Goal: Check status: Check status

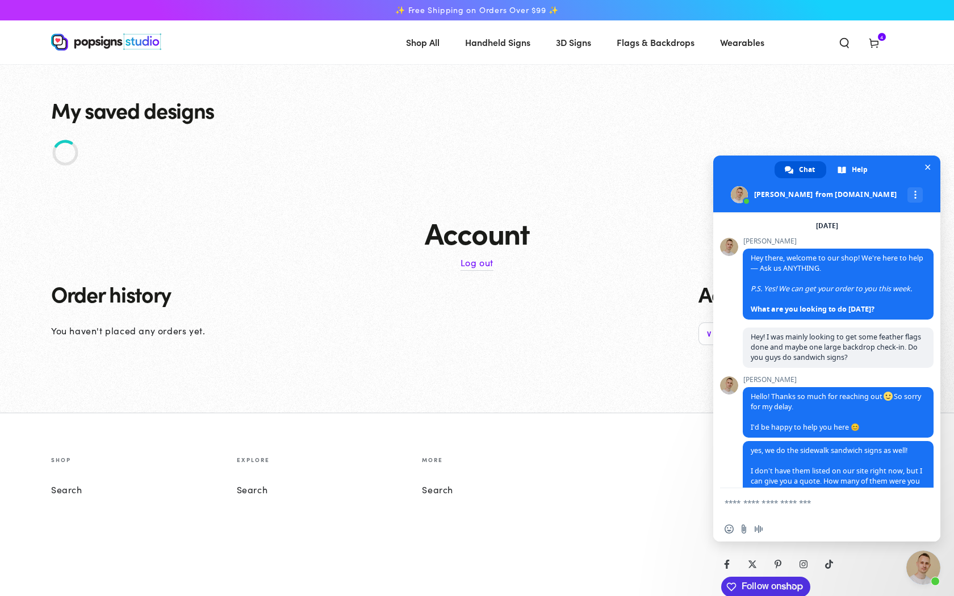
scroll to position [1038, 0]
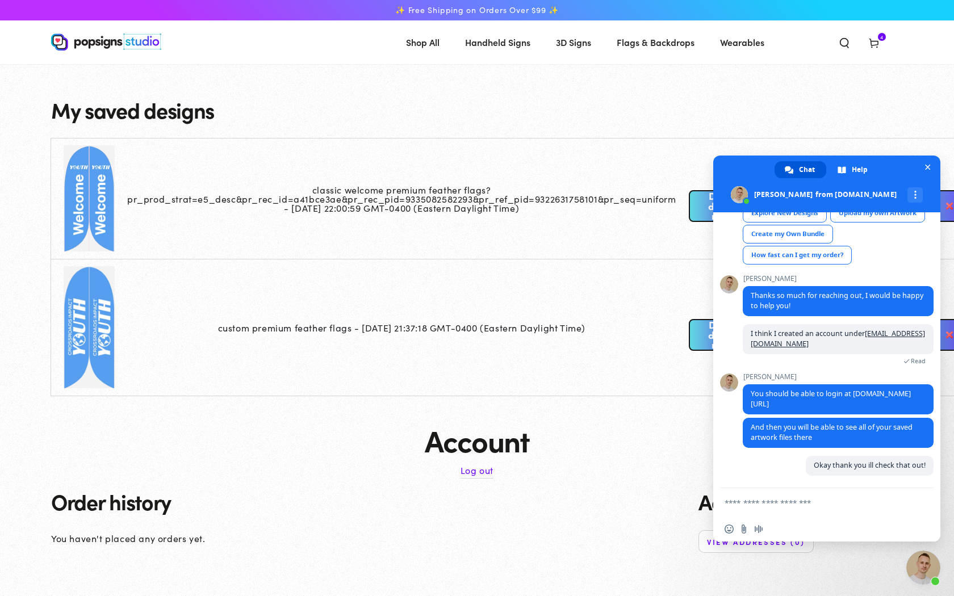
click at [840, 509] on textarea "Compose your message..." at bounding box center [815, 502] width 182 height 28
type textarea "**********"
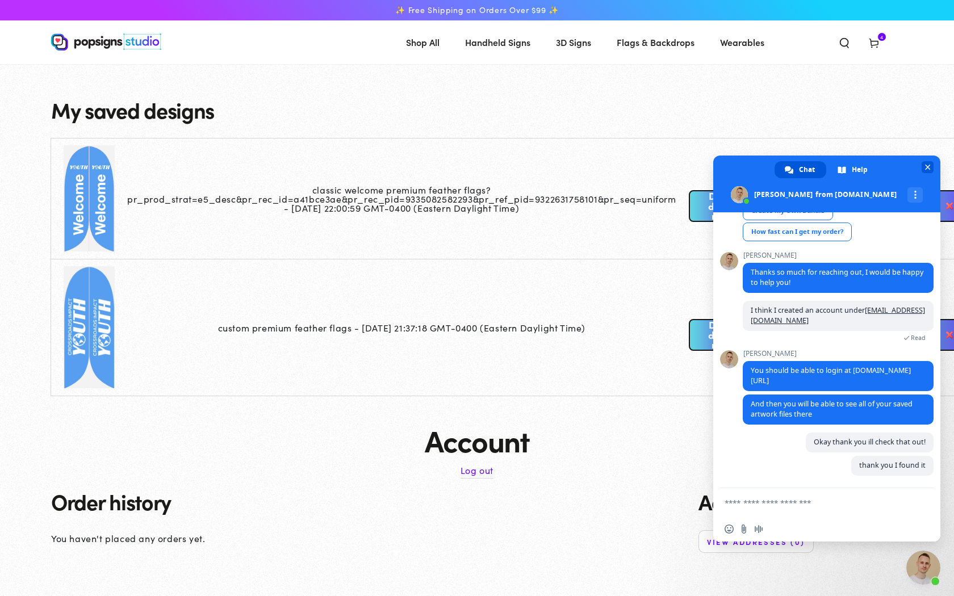
scroll to position [1061, 0]
click at [925, 169] on span "Close chat" at bounding box center [928, 166] width 6 height 7
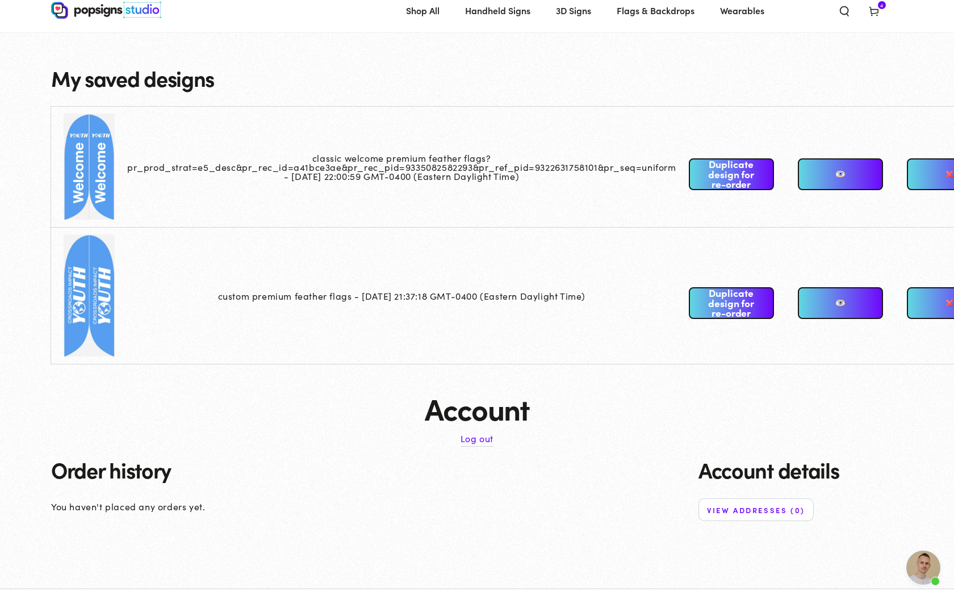
scroll to position [1079, 0]
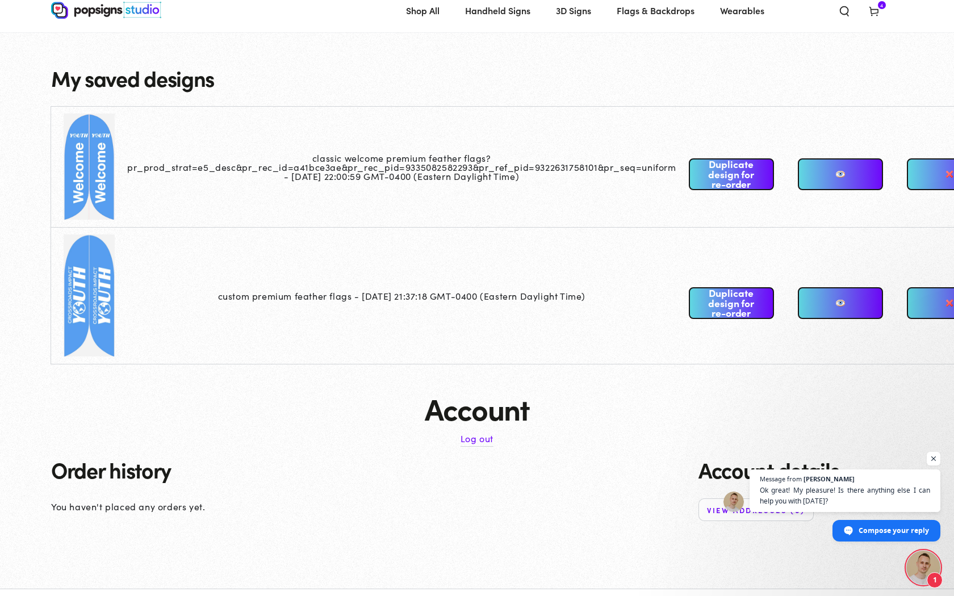
click at [68, 185] on td at bounding box center [89, 167] width 76 height 121
click at [839, 183] on link at bounding box center [840, 174] width 85 height 32
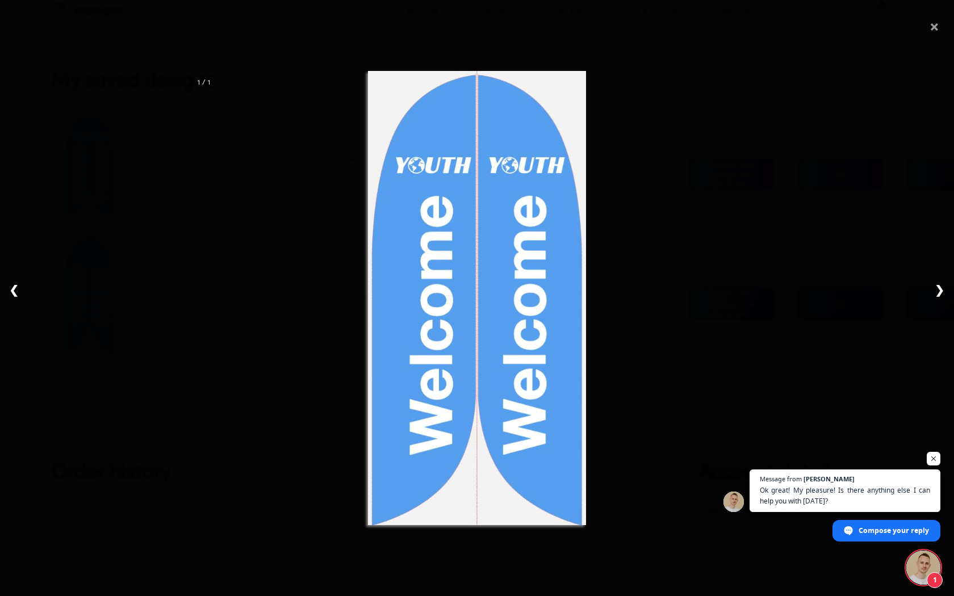
click at [930, 30] on span "×" at bounding box center [934, 24] width 10 height 36
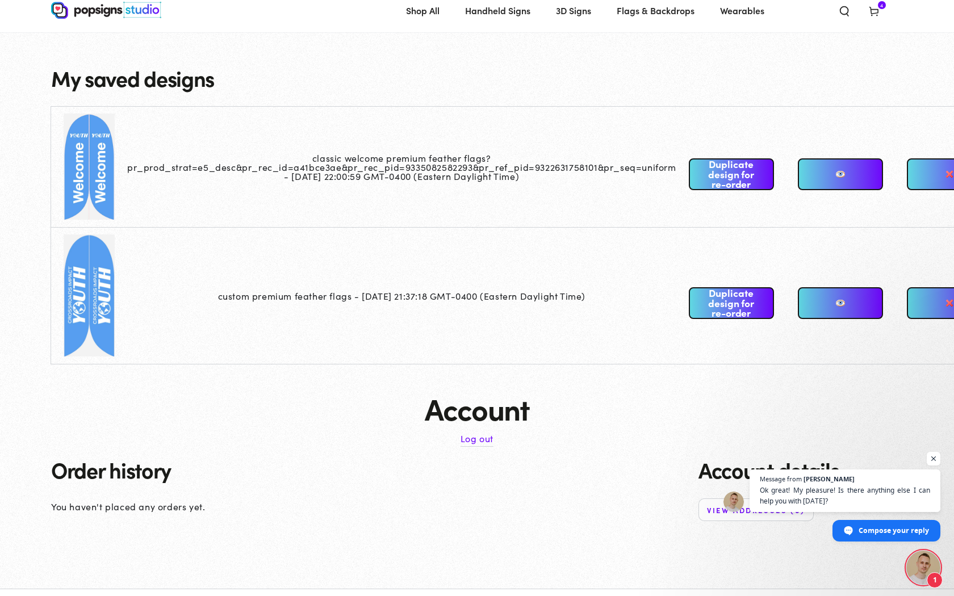
click at [845, 308] on link at bounding box center [840, 303] width 85 height 32
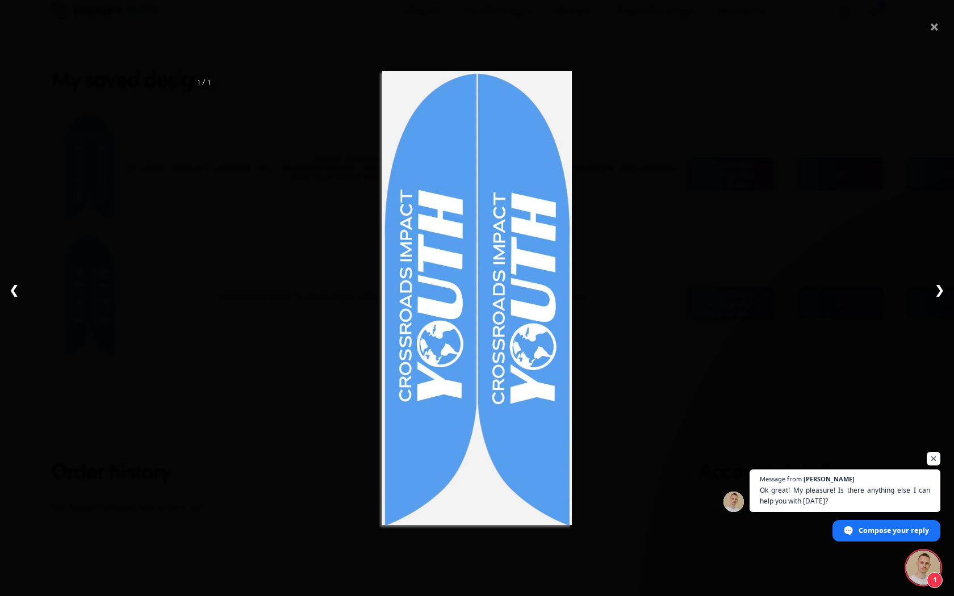
click at [936, 30] on span "×" at bounding box center [934, 24] width 10 height 36
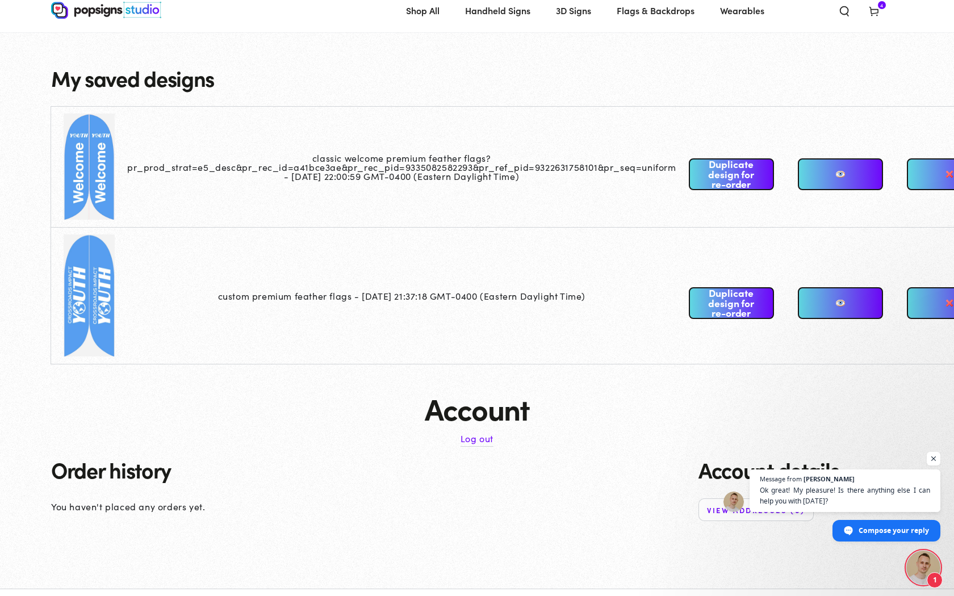
click at [856, 171] on link at bounding box center [840, 174] width 85 height 32
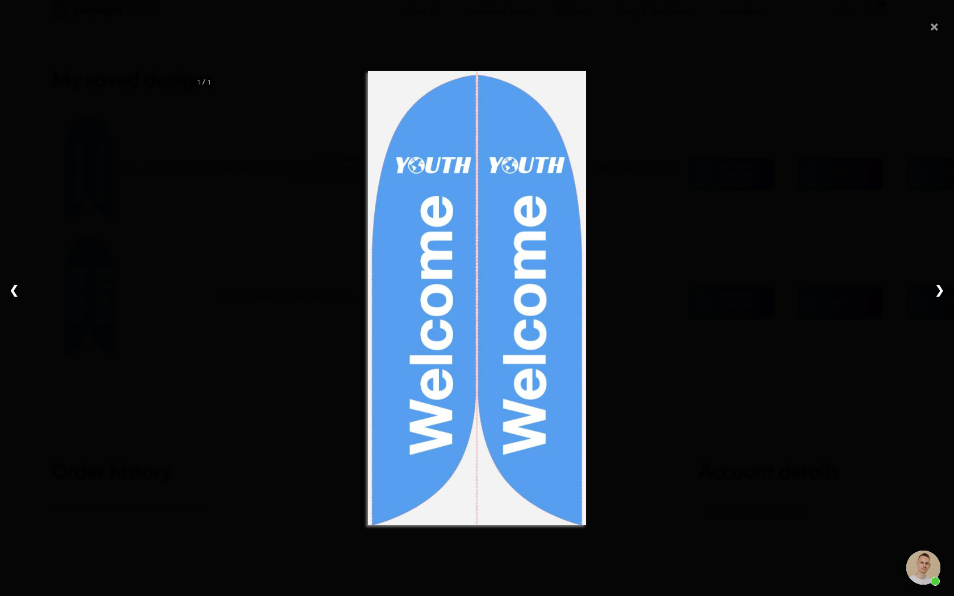
click at [935, 28] on span "×" at bounding box center [934, 24] width 10 height 36
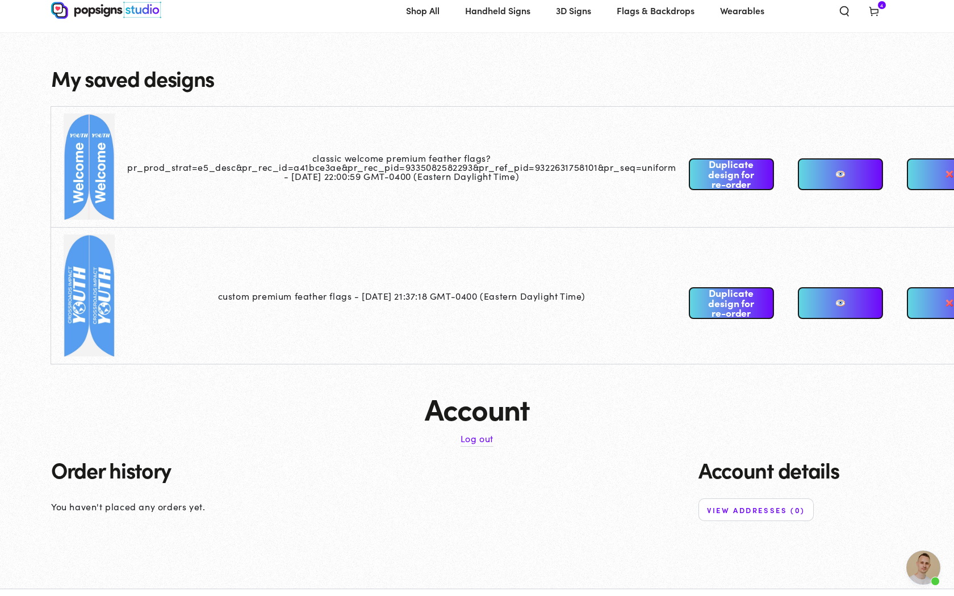
click at [74, 299] on td at bounding box center [89, 296] width 76 height 136
click at [90, 300] on td at bounding box center [89, 296] width 76 height 136
click at [853, 187] on link at bounding box center [840, 174] width 85 height 32
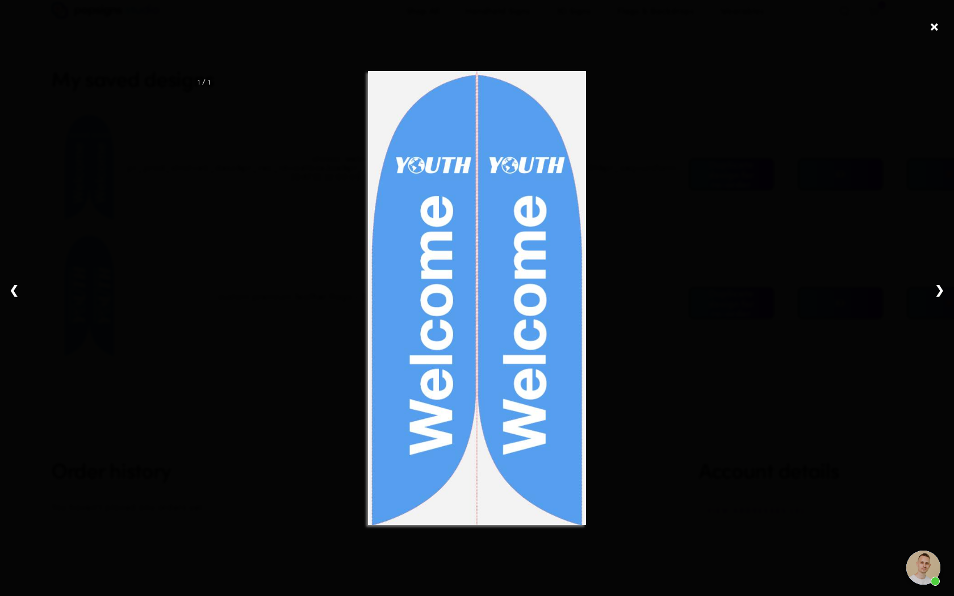
click at [442, 221] on img at bounding box center [477, 298] width 219 height 454
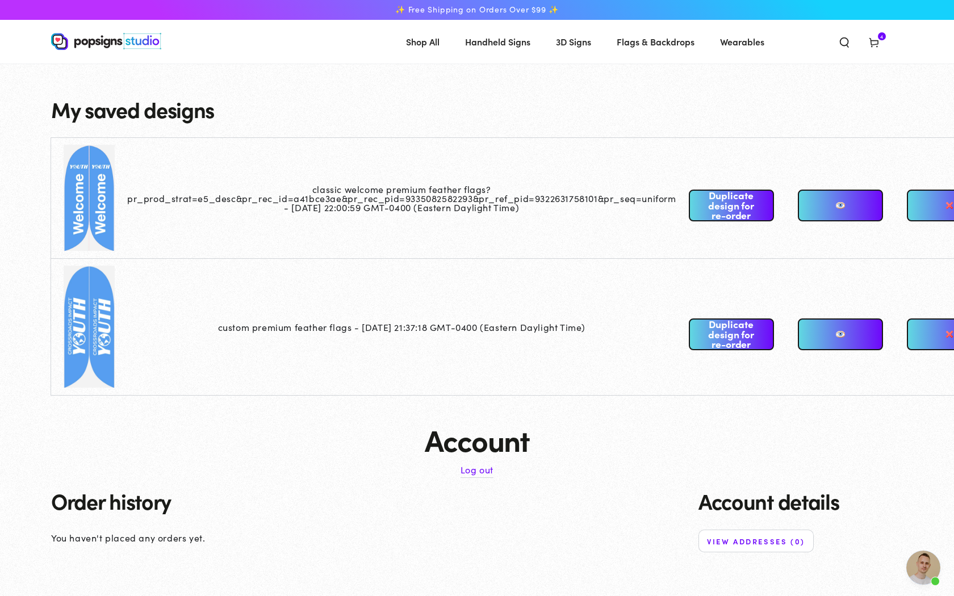
scroll to position [0, 0]
click at [81, 198] on td at bounding box center [89, 199] width 76 height 121
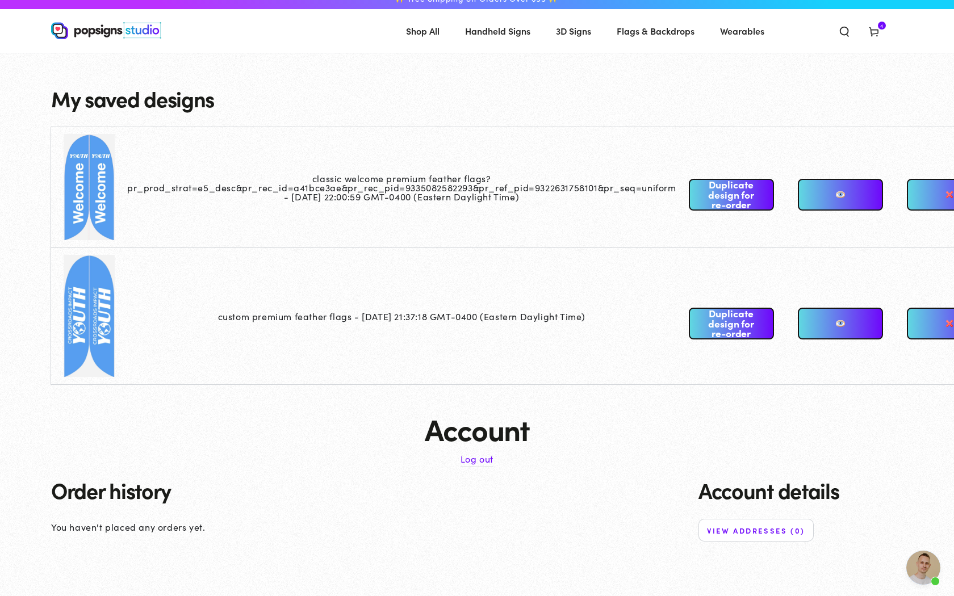
scroll to position [14, 0]
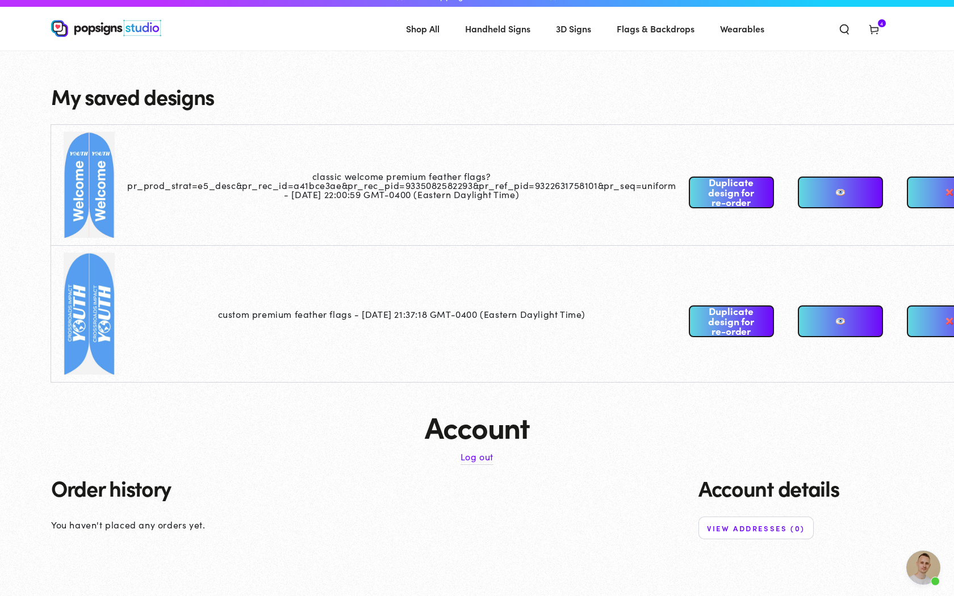
click at [829, 194] on link at bounding box center [840, 193] width 85 height 32
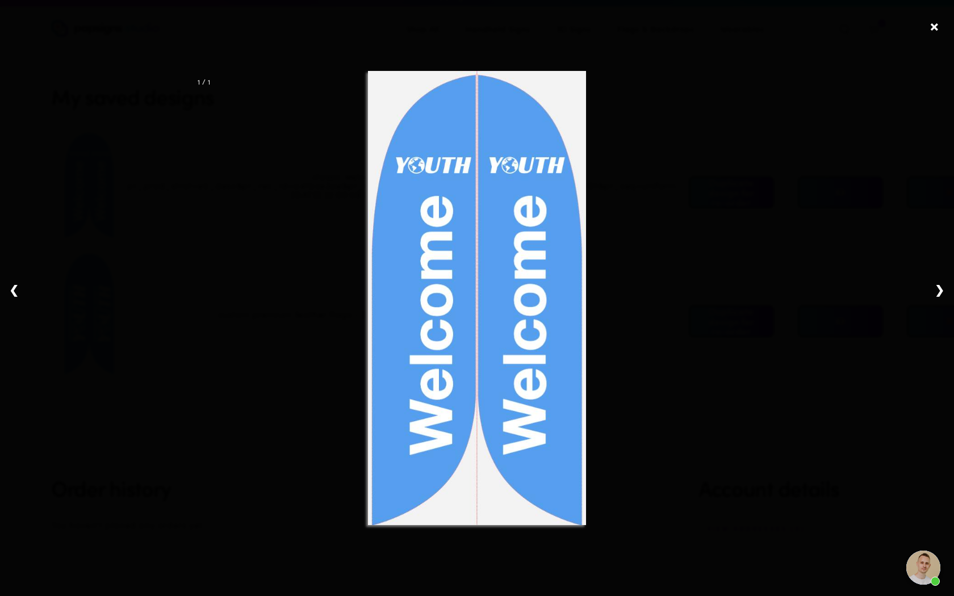
click at [333, 195] on div "1 / 1" at bounding box center [477, 298] width 572 height 454
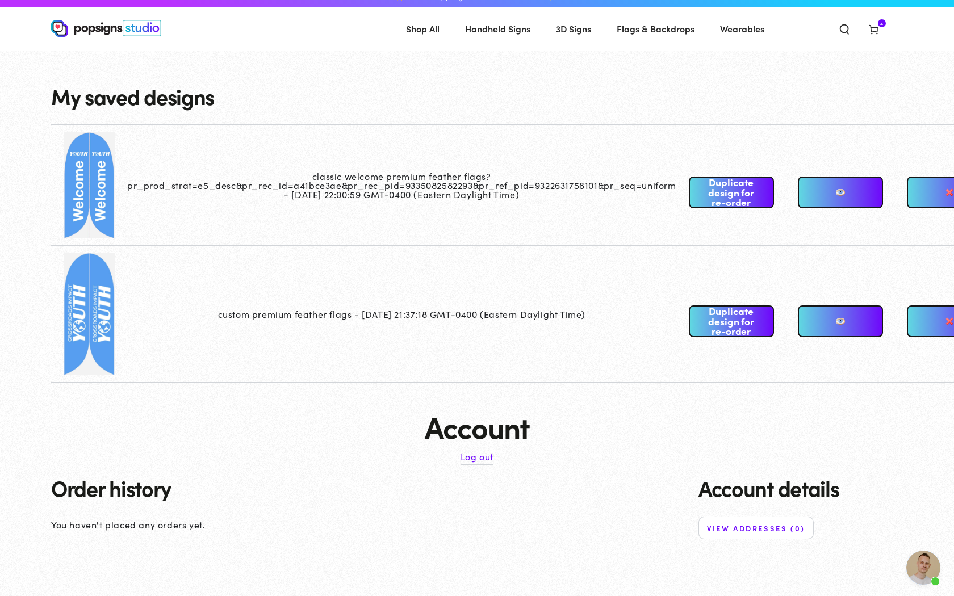
drag, startPoint x: 302, startPoint y: 177, endPoint x: 487, endPoint y: 232, distance: 192.7
click at [498, 236] on td "classic welcome premium feather flags?pr_prod_strat=e5_desc&pr_rec_id=a41bce3ae…" at bounding box center [407, 185] width 561 height 121
click at [448, 219] on td "classic welcome premium feather flags?pr_prod_strat=e5_desc&pr_rec_id=a41bce3ae…" at bounding box center [407, 185] width 561 height 121
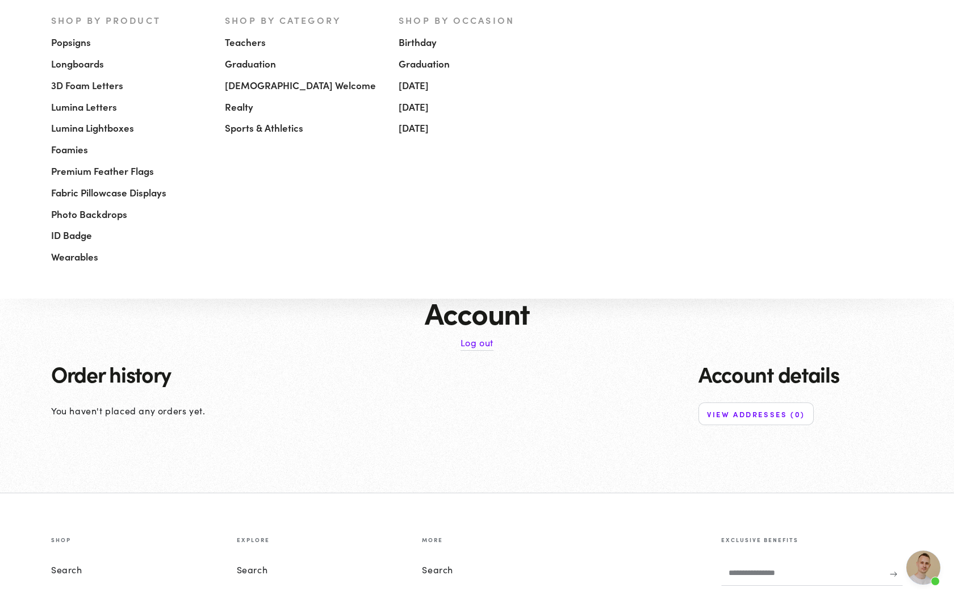
scroll to position [137, 0]
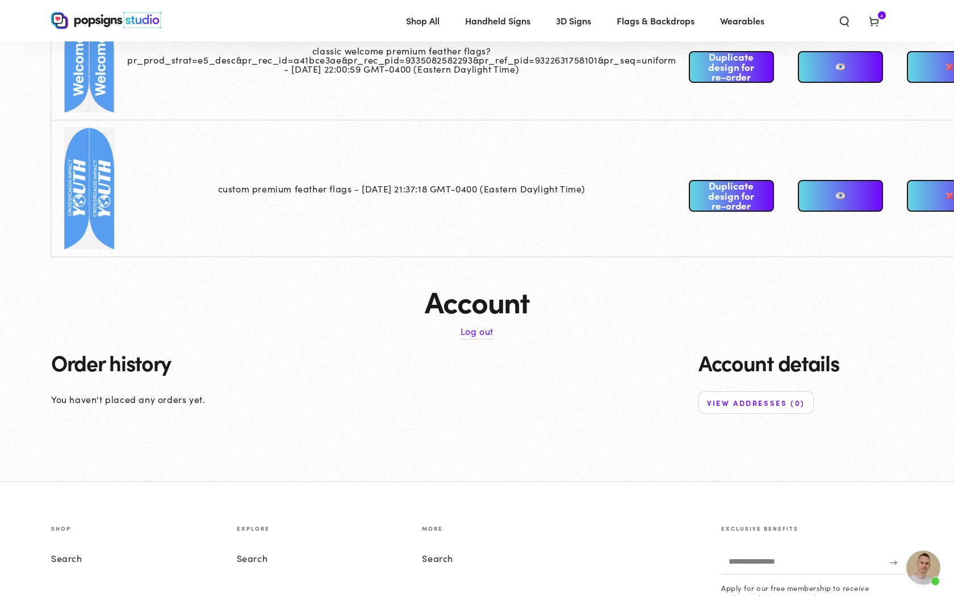
click at [318, 406] on p "You haven't placed any orders yet." at bounding box center [366, 399] width 630 height 16
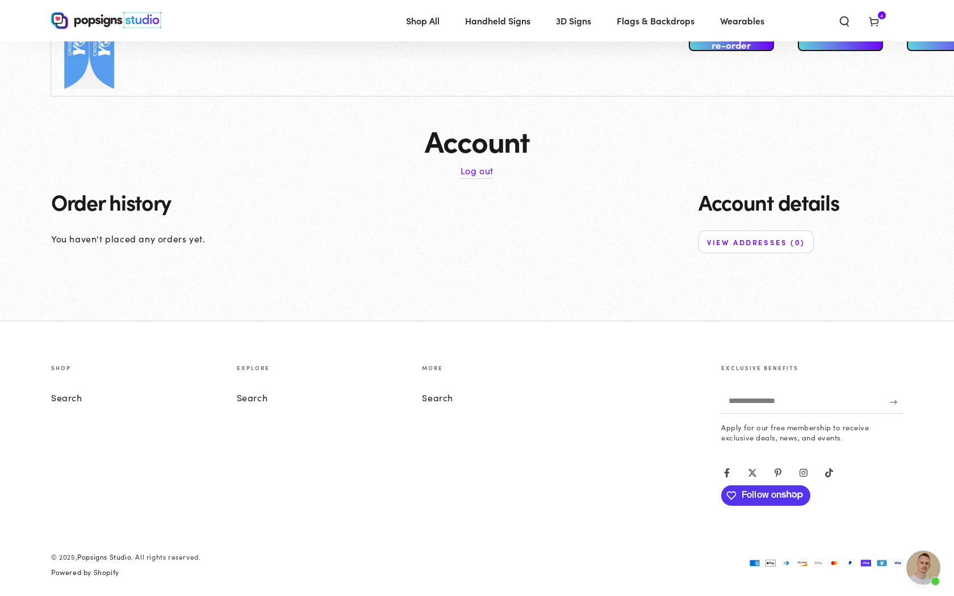
scroll to position [0, 0]
